Goal: Use online tool/utility: Use online tool/utility

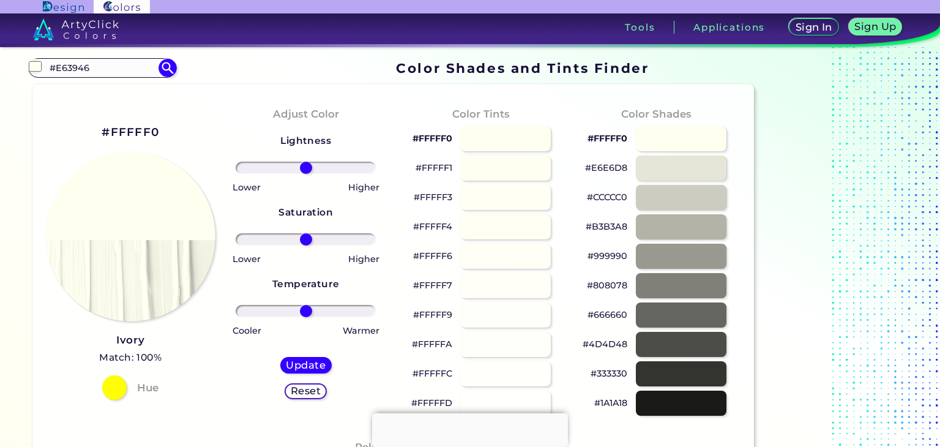
type input "#E63946"
type input "#e63946"
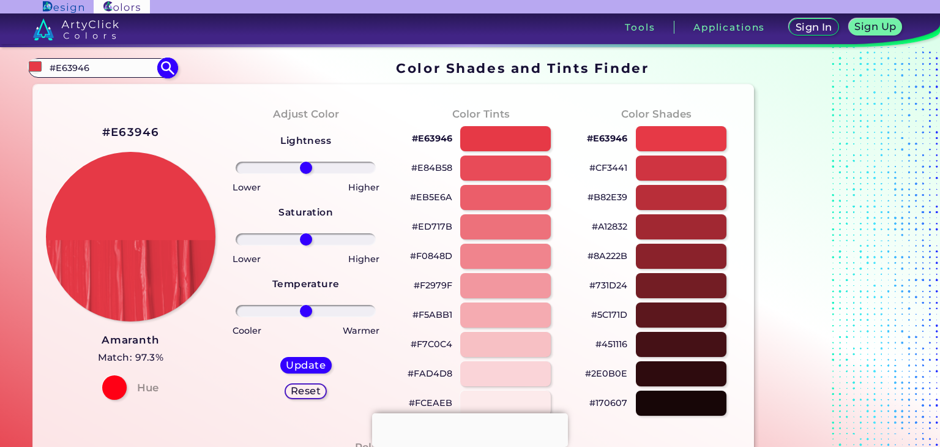
click at [81, 70] on input "#E63946" at bounding box center [102, 67] width 114 height 17
paste input "#3CB043"
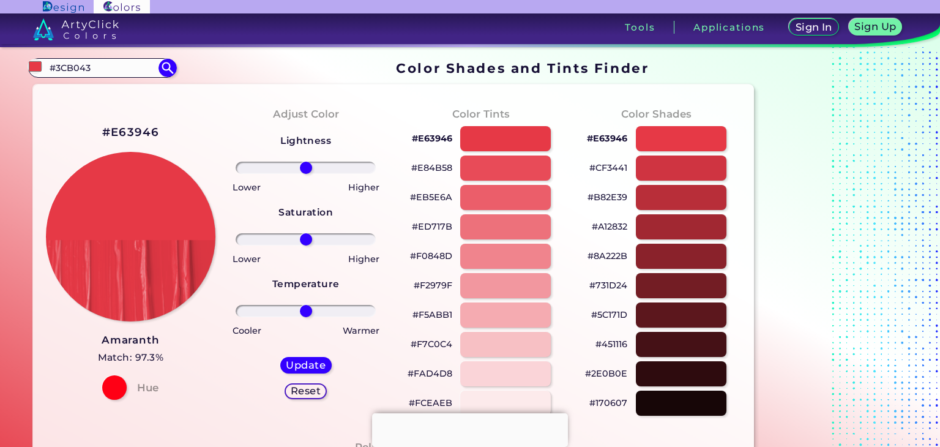
type input "#3CB043"
type input "#3cb043"
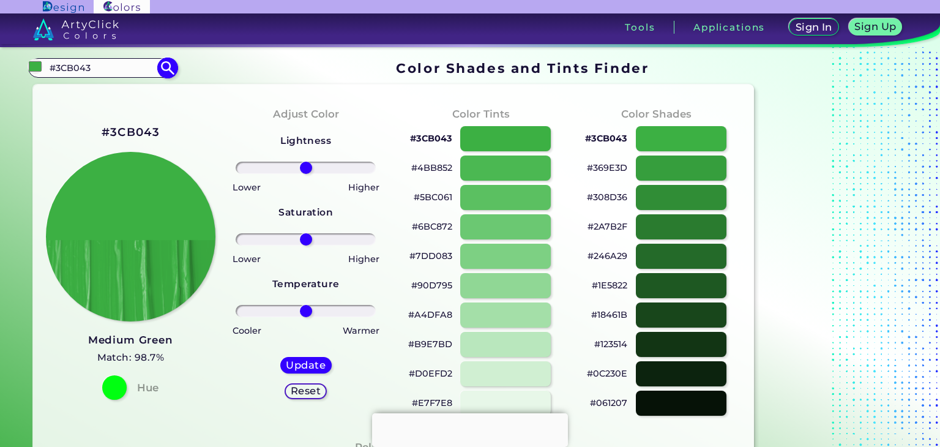
click at [81, 66] on input "#3CB043" at bounding box center [102, 67] width 114 height 17
type input "c"
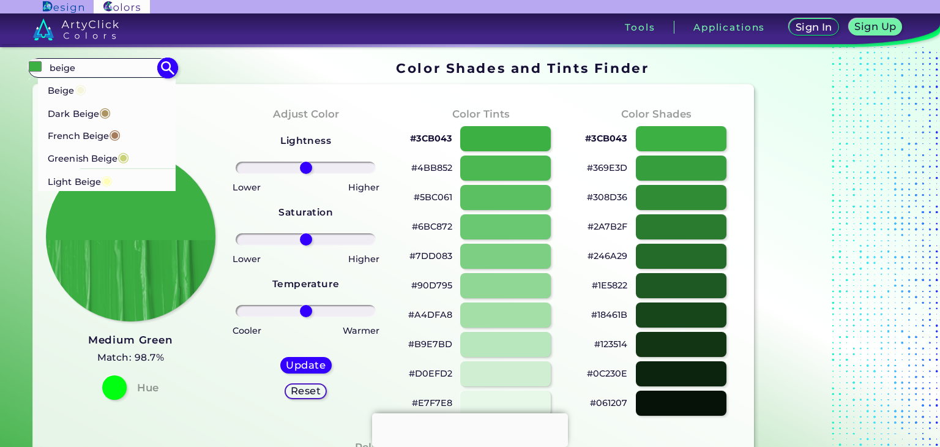
type input "beige"
click at [73, 86] on p "Beige ◉" at bounding box center [67, 89] width 39 height 23
type input "#f5f5dc"
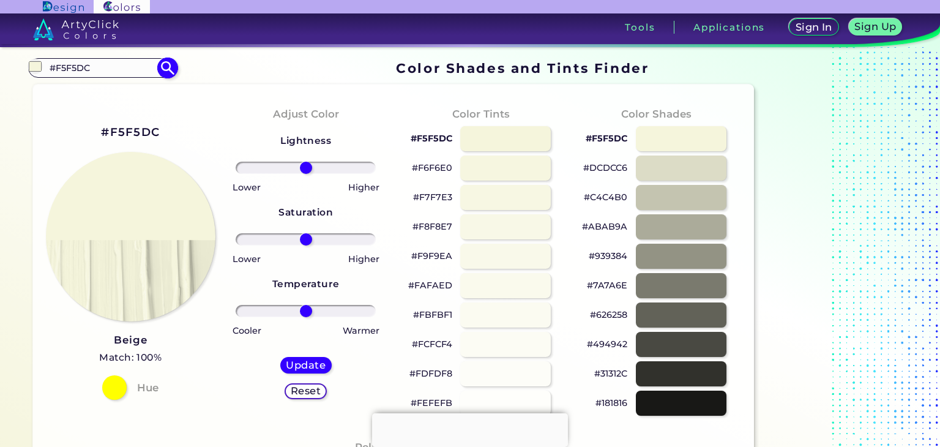
click at [98, 64] on input "#F5F5DC" at bounding box center [102, 67] width 114 height 17
paste input "B23A48"
type input "#B23A48"
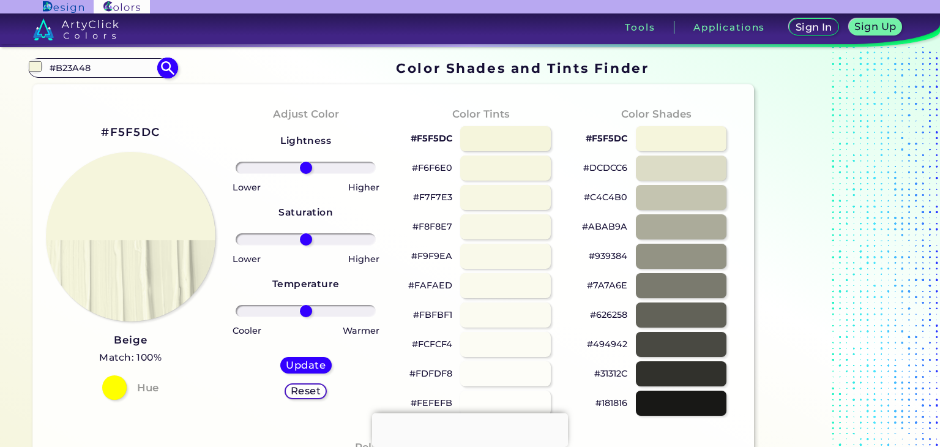
type input "#b23a48"
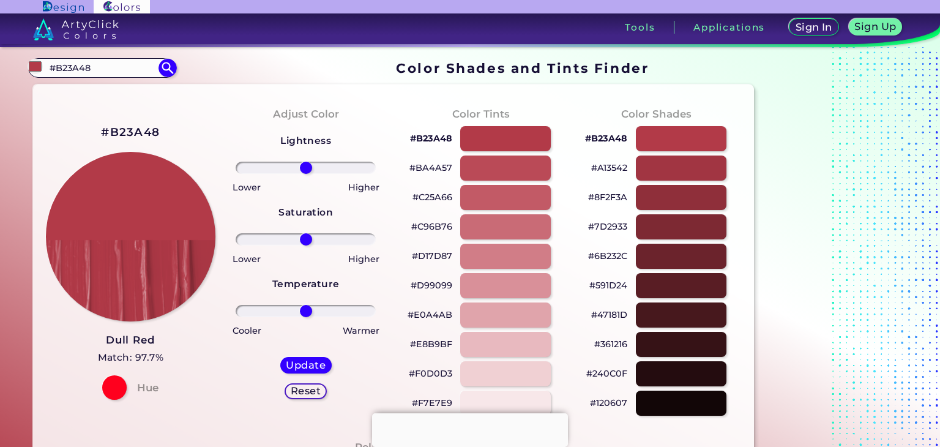
drag, startPoint x: 93, startPoint y: 67, endPoint x: 0, endPoint y: 57, distance: 93.6
paste input "FF6FB5"
type input "#FF6FB5"
type input "#ff6fb5"
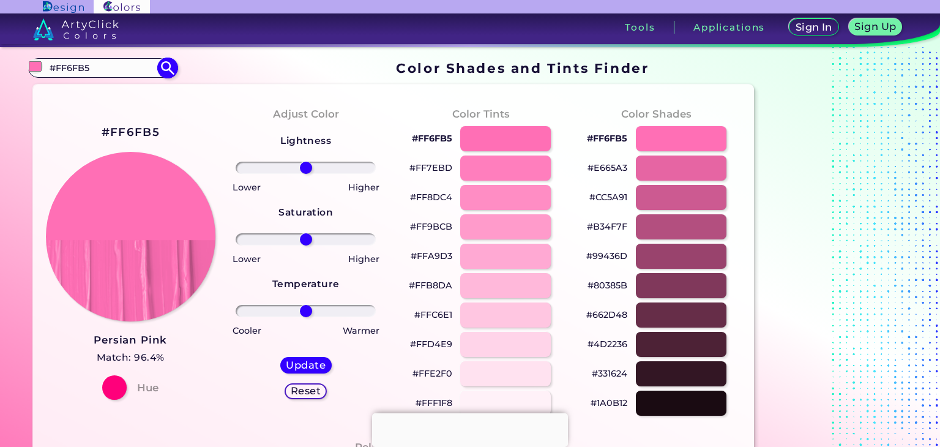
click at [105, 70] on input "#FF6FB5" at bounding box center [102, 67] width 114 height 17
type input "bubblegum"
type input "#000000"
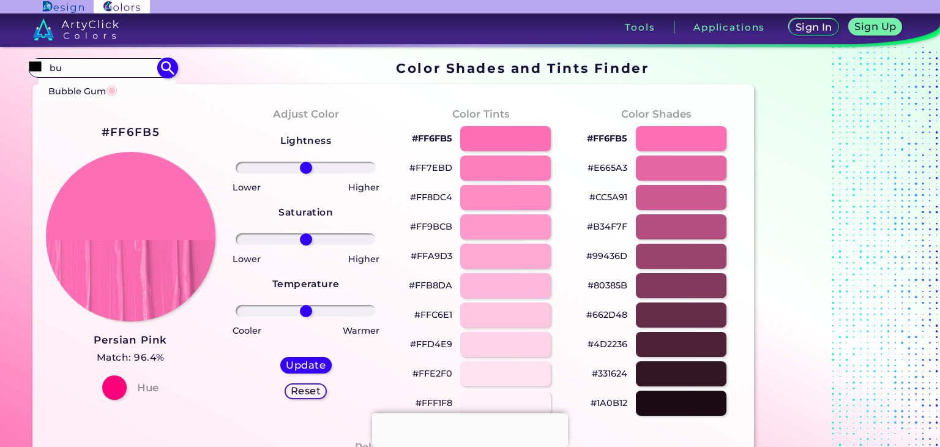
type input "b"
type input "cotton"
click at [94, 92] on p "Cotton Candy ◉" at bounding box center [85, 89] width 74 height 23
type input "#ffb7d5"
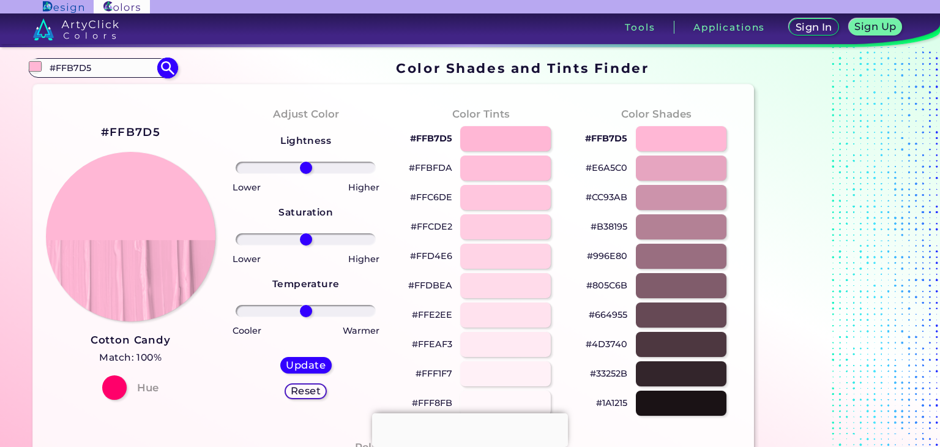
click at [96, 67] on input "#FFB7D5" at bounding box center [102, 67] width 114 height 17
click at [126, 64] on input "#FFB7D5" at bounding box center [102, 67] width 114 height 17
paste input "#FF1744"
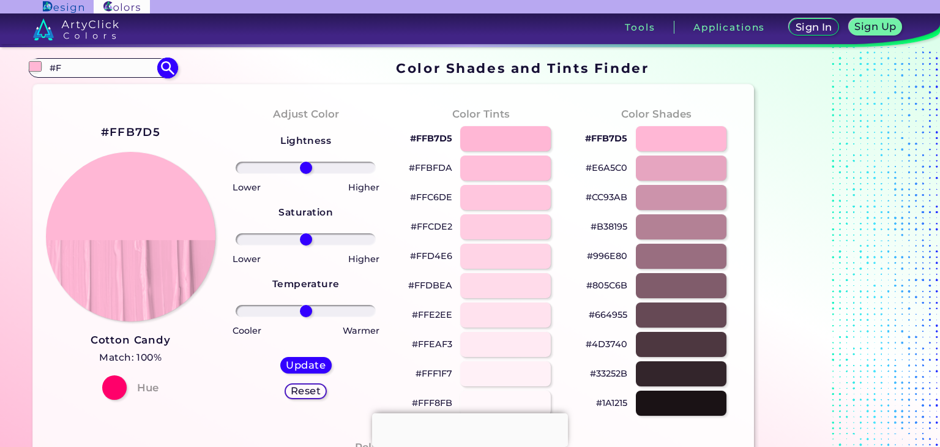
type input "#"
paste input "#FF1744"
type input "#FF1744"
type input "#ff1744"
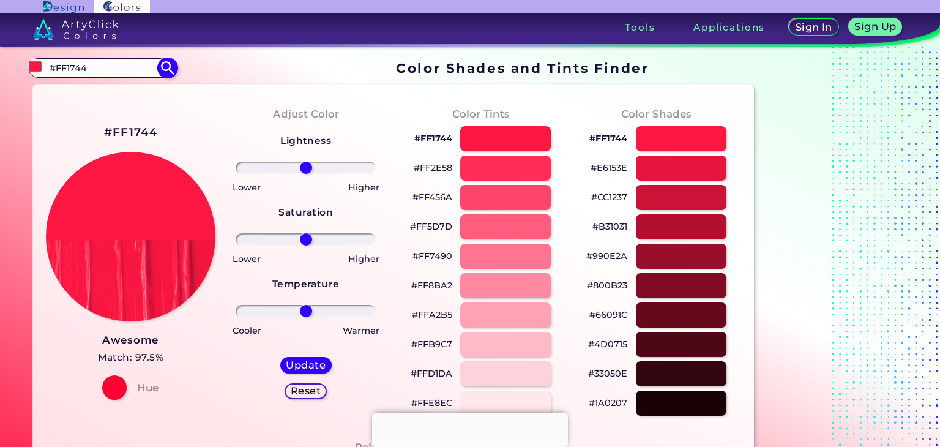
click at [116, 72] on input "#FF1744" at bounding box center [102, 67] width 114 height 17
paste input "E5A4A"
type input "#E5A4A4"
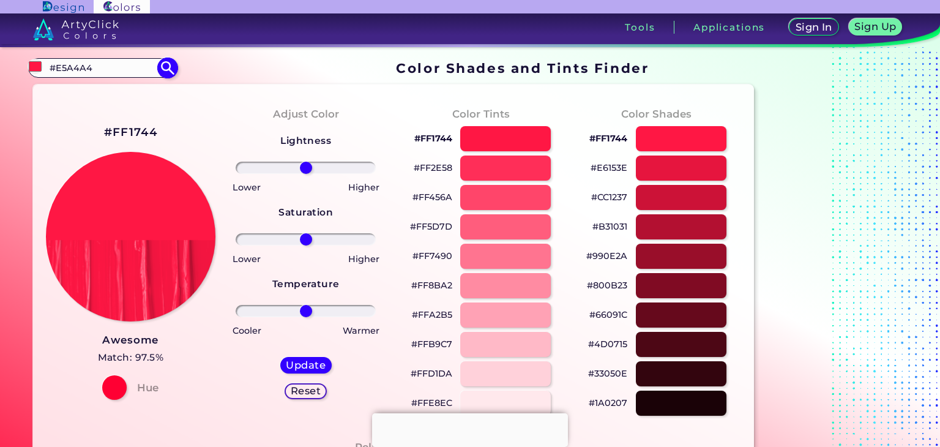
type input "#e5a4a4"
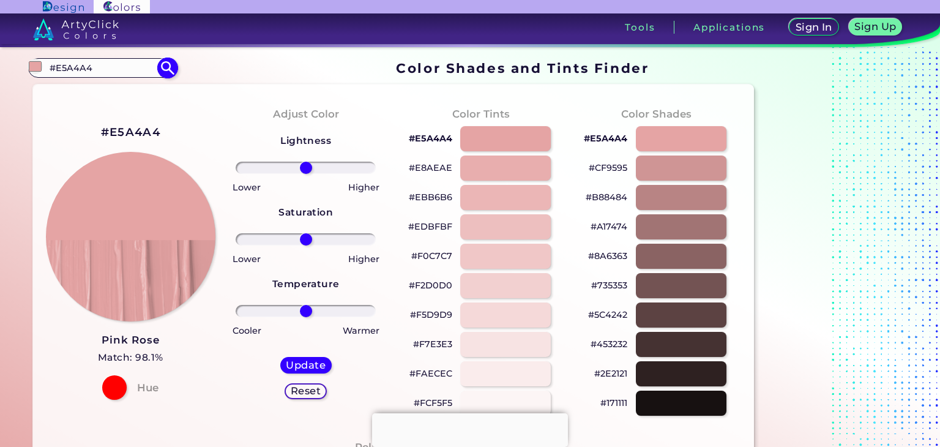
click at [73, 62] on input "#E5A4A4" at bounding box center [102, 67] width 114 height 17
paste input "F8EDEB"
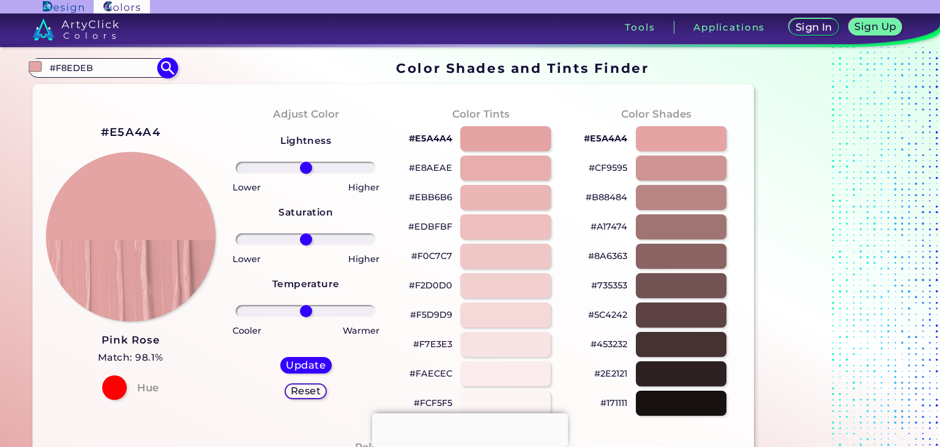
type input "#F8EDEB"
type input "#f8edeb"
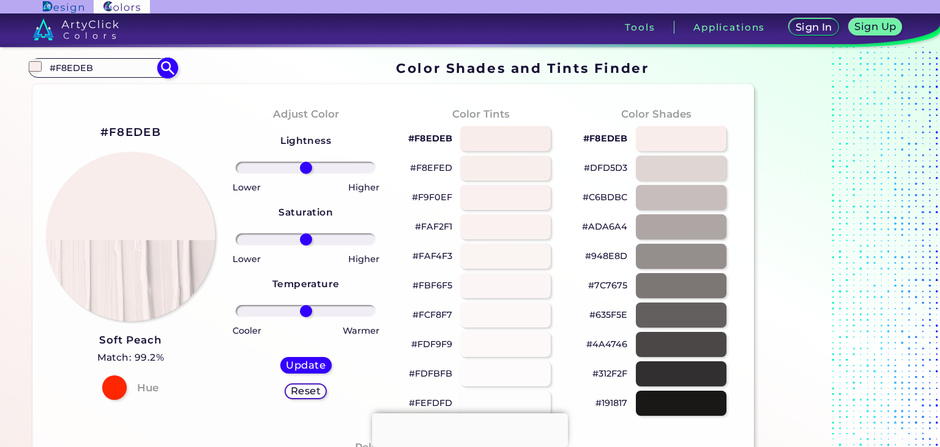
click at [131, 75] on input "#F8EDEB" at bounding box center [102, 67] width 114 height 17
